Goal: Task Accomplishment & Management: Complete application form

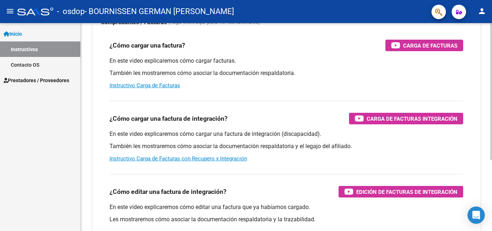
scroll to position [72, 0]
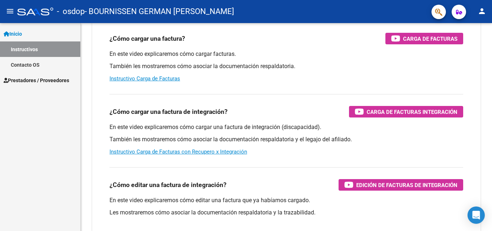
click at [32, 83] on span "Prestadores / Proveedores" at bounding box center [37, 80] width 66 height 8
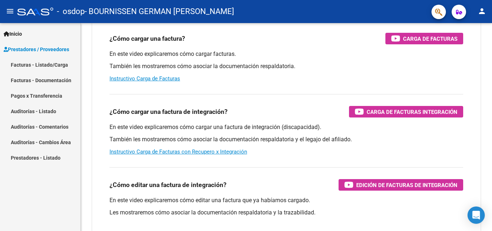
click at [49, 64] on link "Facturas - Listado/Carga" at bounding box center [40, 64] width 80 height 15
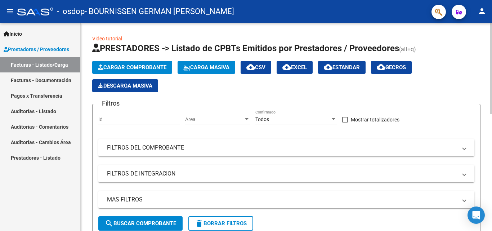
click at [113, 67] on span "Cargar Comprobante" at bounding box center [132, 67] width 68 height 6
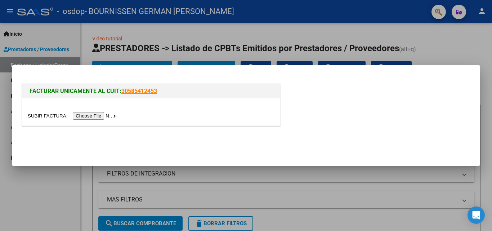
click at [98, 115] on input "file" at bounding box center [73, 116] width 91 height 8
click at [29, 193] on div at bounding box center [246, 115] width 492 height 231
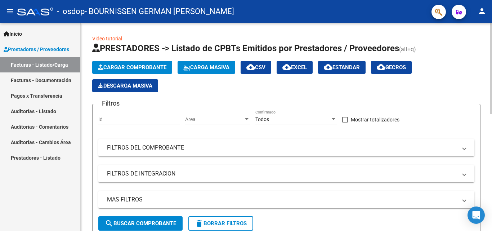
click at [152, 66] on span "Cargar Comprobante" at bounding box center [132, 67] width 68 height 6
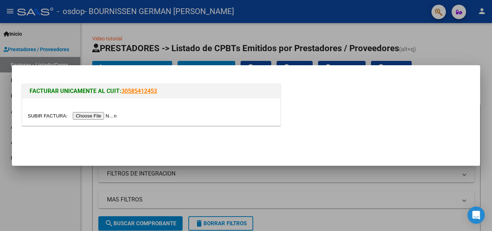
click at [106, 120] on input "file" at bounding box center [73, 116] width 91 height 8
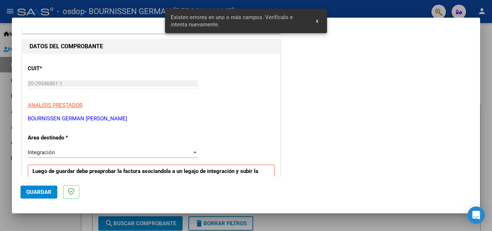
scroll to position [72, 0]
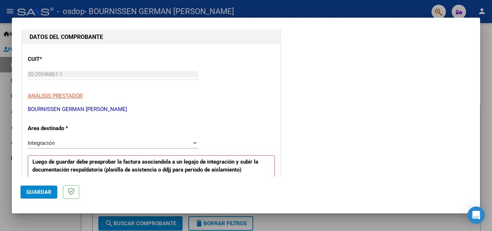
click at [193, 143] on div at bounding box center [195, 143] width 4 height 2
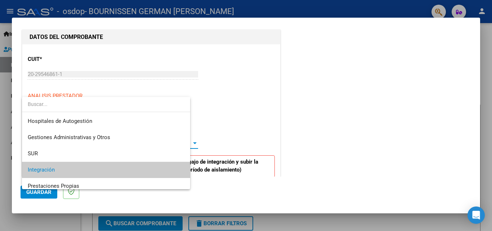
scroll to position [27, 0]
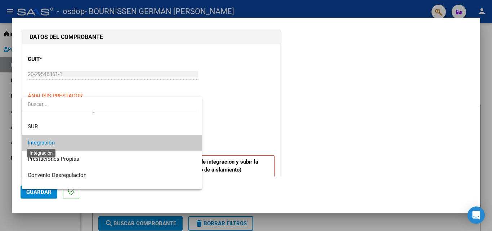
click at [42, 141] on span "Integración" at bounding box center [41, 142] width 27 height 6
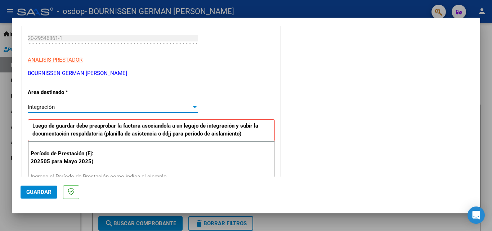
scroll to position [144, 0]
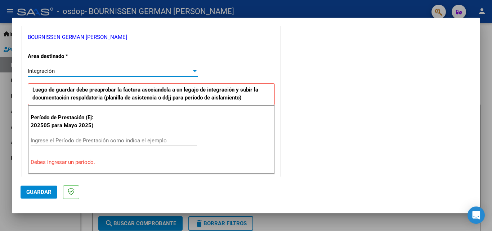
click at [103, 142] on input "Ingrese el Período de Prestación como indica el ejemplo" at bounding box center [114, 140] width 166 height 6
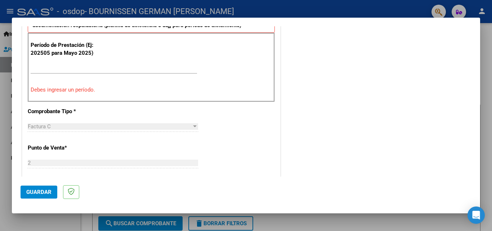
scroll to position [214, 0]
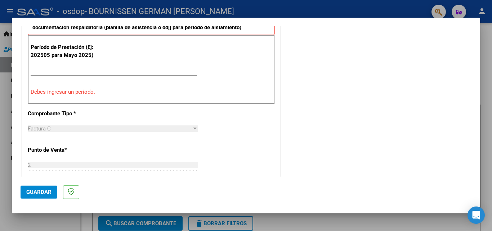
click at [48, 73] on input "Ingrese el Período de Prestación como indica el ejemplo" at bounding box center [114, 70] width 166 height 6
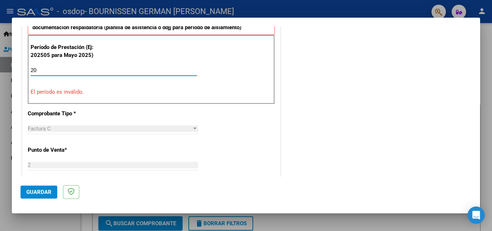
type input "2"
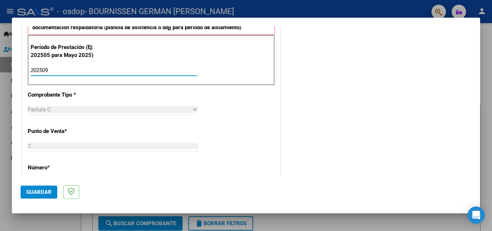
type input "202509"
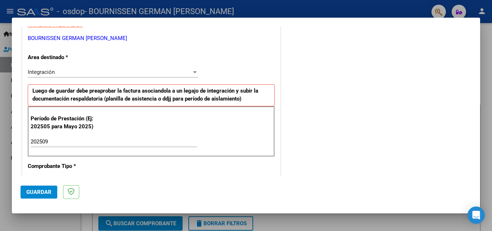
scroll to position [142, 0]
click at [36, 189] on span "Guardar" at bounding box center [38, 192] width 25 height 6
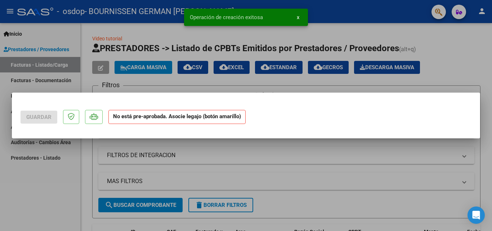
scroll to position [0, 0]
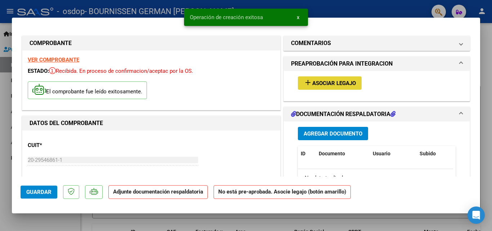
click at [325, 82] on span "Asociar Legajo" at bounding box center [334, 83] width 44 height 6
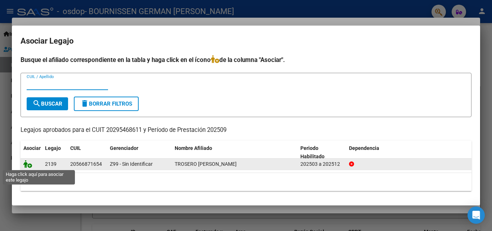
click at [28, 164] on icon at bounding box center [27, 164] width 9 height 8
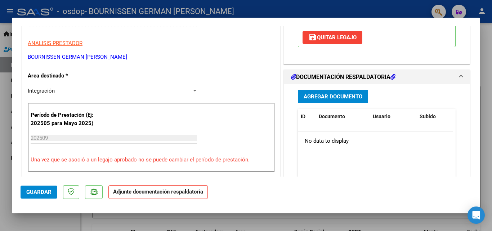
scroll to position [144, 0]
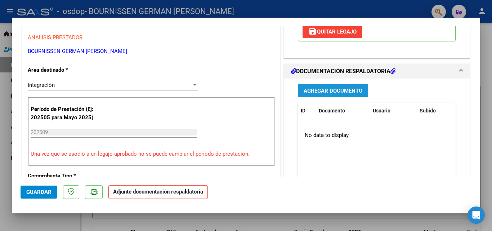
click at [338, 90] on span "Agregar Documento" at bounding box center [333, 91] width 59 height 6
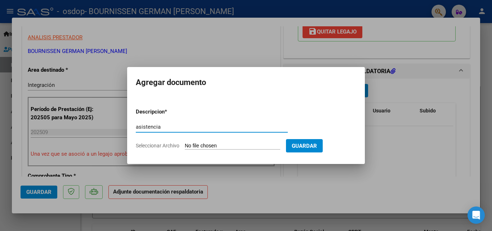
type input "asistencia"
click at [216, 145] on input "Seleccionar Archivo" at bounding box center [232, 146] width 95 height 7
type input "C:\fakepath\Santi septiembre.pdf"
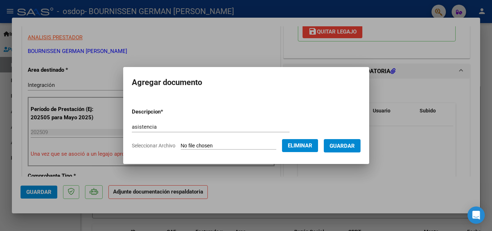
click at [352, 145] on span "Guardar" at bounding box center [342, 146] width 25 height 6
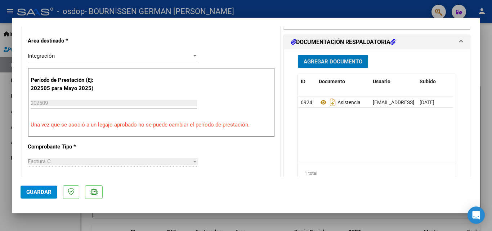
scroll to position [108, 0]
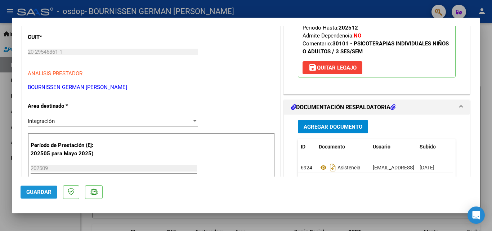
click at [43, 188] on button "Guardar" at bounding box center [39, 191] width 37 height 13
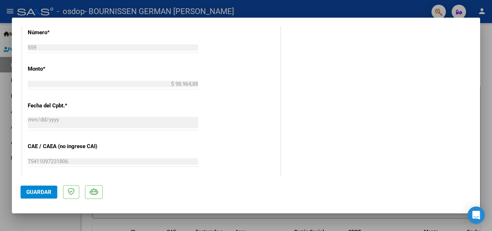
scroll to position [494, 0]
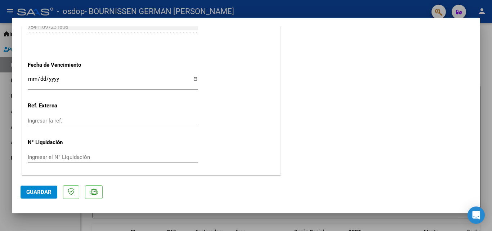
click at [45, 192] on span "Guardar" at bounding box center [38, 192] width 25 height 6
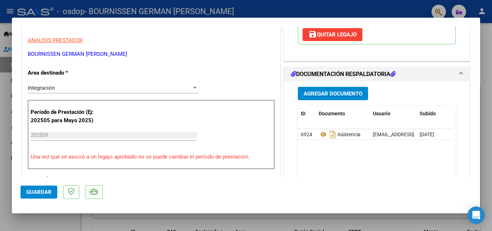
scroll to position [0, 0]
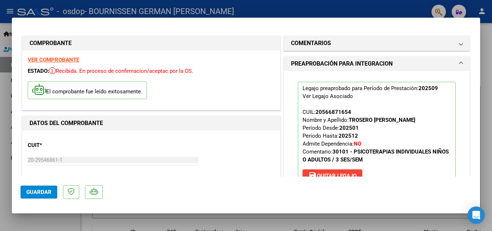
click at [381, 10] on div at bounding box center [246, 115] width 492 height 231
type input "$ 0,00"
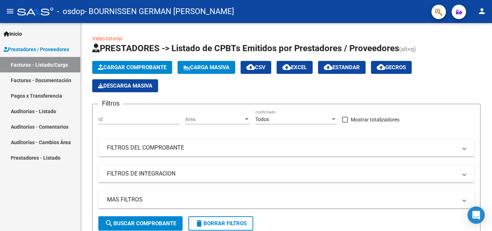
click at [484, 11] on mat-icon "person" at bounding box center [482, 11] width 9 height 9
click at [457, 81] on div at bounding box center [246, 115] width 492 height 231
click at [482, 9] on mat-icon "person" at bounding box center [482, 11] width 9 height 9
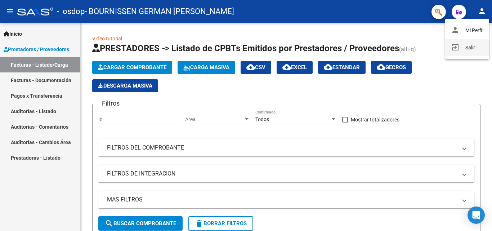
click at [469, 45] on button "exit_to_app Salir" at bounding box center [467, 47] width 44 height 17
